Goal: Navigation & Orientation: Find specific page/section

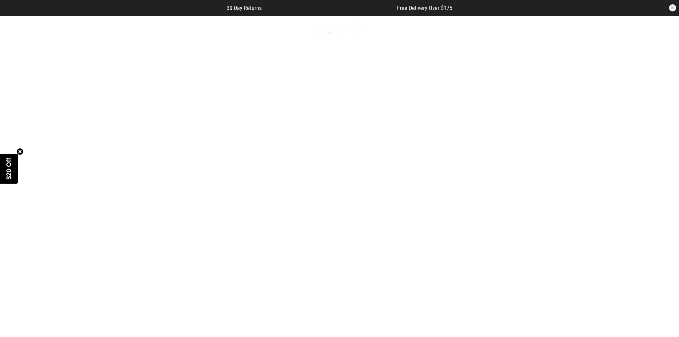
click at [88, 33] on icon at bounding box center [89, 29] width 9 height 12
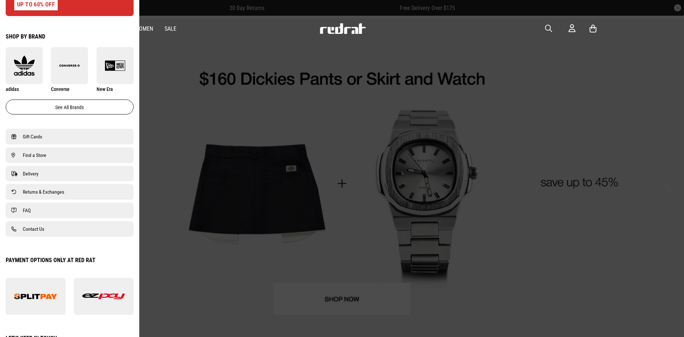
scroll to position [392, 0]
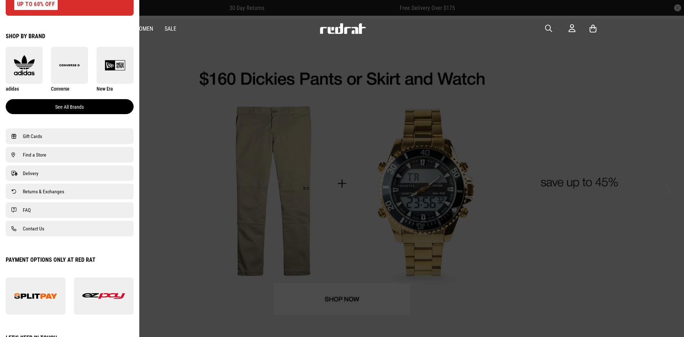
click at [75, 114] on link "See all brands" at bounding box center [70, 106] width 128 height 15
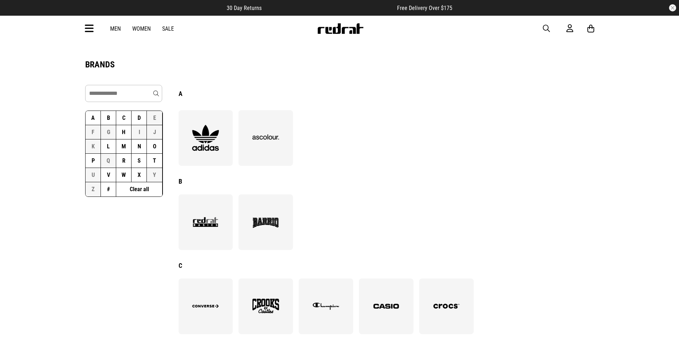
click at [131, 168] on button "R" at bounding box center [123, 161] width 15 height 14
